Goal: Transaction & Acquisition: Purchase product/service

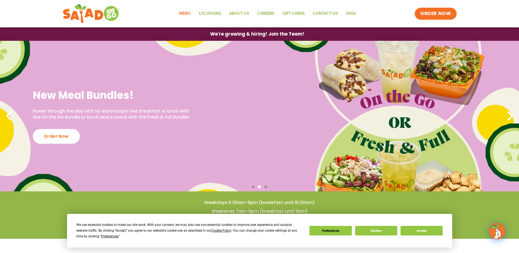
click at [183, 14] on link "Menu" at bounding box center [185, 13] width 20 height 13
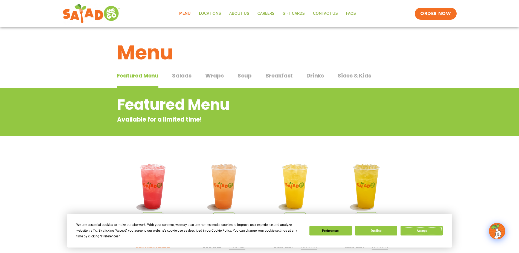
click at [414, 230] on button "Accept" at bounding box center [422, 231] width 42 height 10
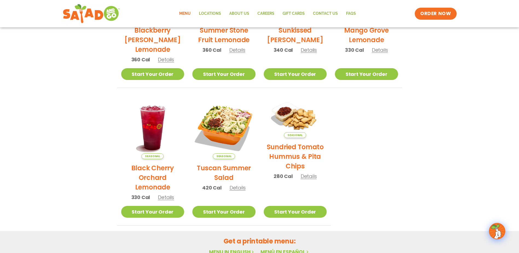
scroll to position [192, 0]
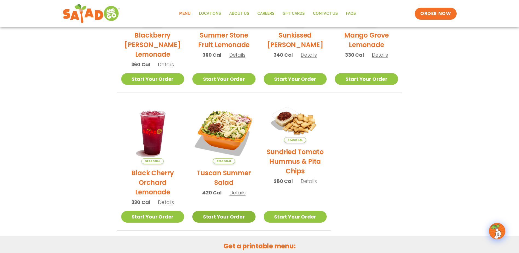
click at [233, 212] on link "Start Your Order" at bounding box center [223, 217] width 63 height 12
